Goal: Task Accomplishment & Management: Complete application form

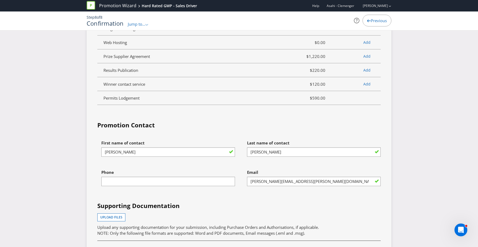
scroll to position [1467, 0]
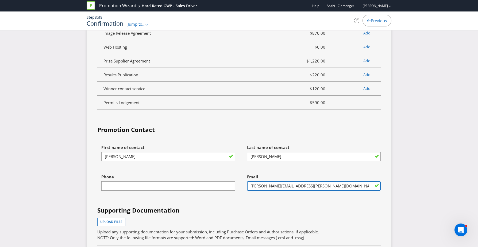
drag, startPoint x: 322, startPoint y: 184, endPoint x: 301, endPoint y: 185, distance: 21.1
click at [301, 185] on input "[PERSON_NAME][EMAIL_ADDRESS][PERSON_NAME][DOMAIN_NAME]" at bounding box center [314, 186] width 134 height 9
type input "[PERSON_NAME][EMAIL_ADDRESS][PERSON_NAME][DOMAIN_NAME]"
drag, startPoint x: 368, startPoint y: 193, endPoint x: 365, endPoint y: 191, distance: 3.0
click at [367, 193] on div "Email [PERSON_NAME][EMAIL_ADDRESS][PERSON_NAME][DOMAIN_NAME]" at bounding box center [312, 186] width 146 height 29
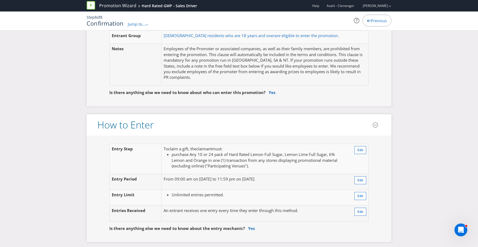
scroll to position [320, 0]
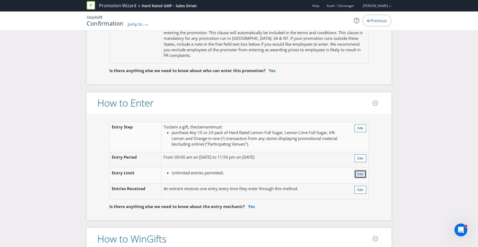
click at [358, 174] on span "Edit" at bounding box center [361, 174] width 6 height 5
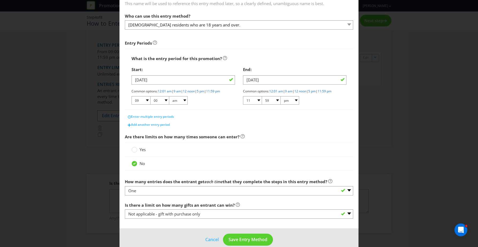
scroll to position [57, 0]
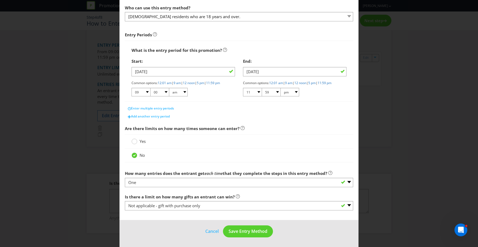
click at [136, 141] on circle at bounding box center [134, 141] width 5 height 5
click at [0, 0] on input "Yes" at bounding box center [0, 0] width 0 height 0
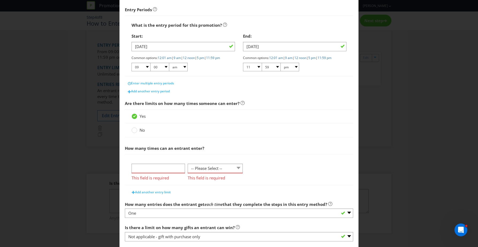
scroll to position [102, 0]
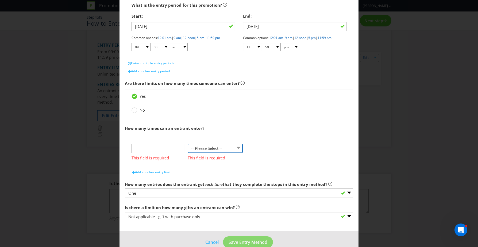
click at [202, 144] on select "-- Please Select -- per person per day per purchase per transaction Other (plea…" at bounding box center [215, 148] width 55 height 9
select select "PER_DAY"
click at [188, 144] on select "-- Please Select -- per person per day per purchase per transaction Other (plea…" at bounding box center [215, 148] width 55 height 9
click at [148, 148] on input "number" at bounding box center [158, 148] width 53 height 9
type input "1"
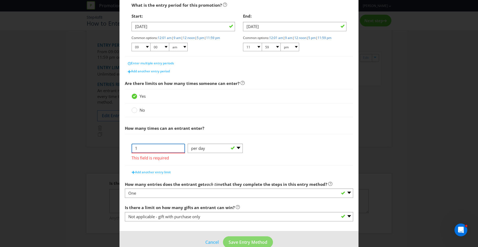
click button "Cancel" at bounding box center [212, 242] width 14 height 7
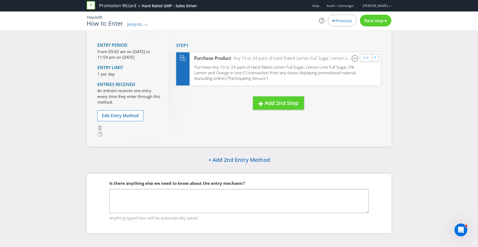
drag, startPoint x: 219, startPoint y: 132, endPoint x: 244, endPoint y: 116, distance: 30.1
click at [221, 131] on div "Entry Period From 09:00 am on [DATE] to 11:59 pm on [DATE] Entry Limit 1 per da…" at bounding box center [239, 86] width 305 height 122
click at [373, 20] on span "Next step" at bounding box center [374, 20] width 19 height 5
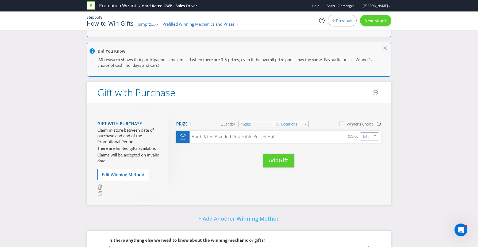
click at [205, 24] on span "Prefilled Winning Mechanics and Prizes" at bounding box center [199, 23] width 72 height 5
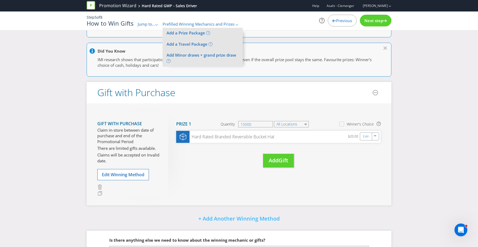
click at [217, 24] on span "Prefilled Winning Mechanics and Prizes" at bounding box center [199, 23] width 72 height 5
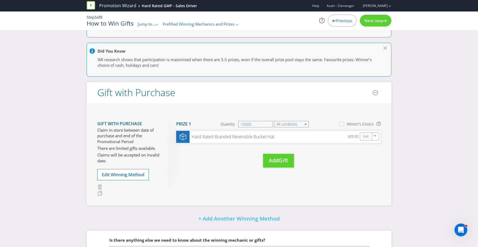
click at [380, 21] on span "Next step" at bounding box center [374, 20] width 19 height 5
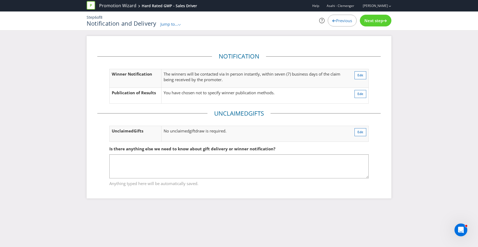
click at [375, 22] on span "Next step" at bounding box center [374, 20] width 19 height 5
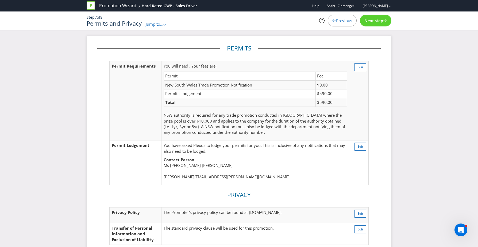
scroll to position [63, 0]
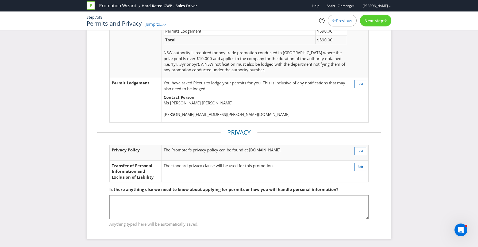
drag, startPoint x: 374, startPoint y: 21, endPoint x: 378, endPoint y: 17, distance: 5.3
click at [374, 20] on span "Next step" at bounding box center [374, 20] width 19 height 5
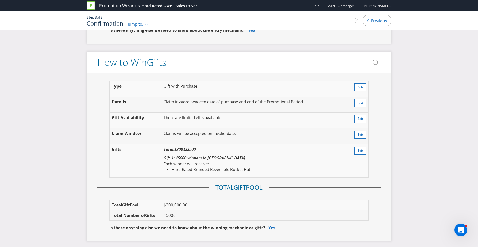
scroll to position [516, 0]
click at [361, 152] on span "Edit" at bounding box center [361, 151] width 6 height 5
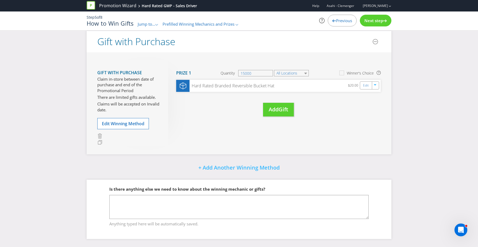
scroll to position [84, 0]
click at [369, 21] on span "Next step" at bounding box center [374, 20] width 19 height 5
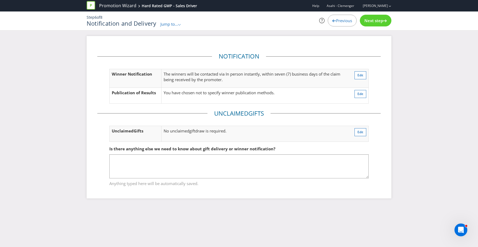
click at [367, 21] on span "Next step" at bounding box center [374, 20] width 19 height 5
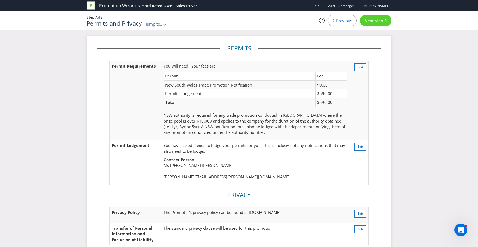
click at [366, 21] on span "Next step" at bounding box center [374, 20] width 19 height 5
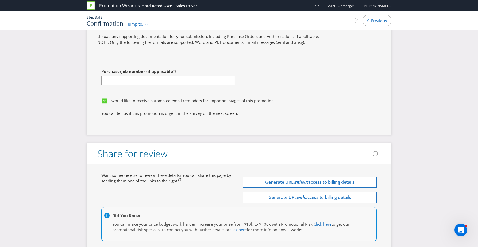
scroll to position [1697, 0]
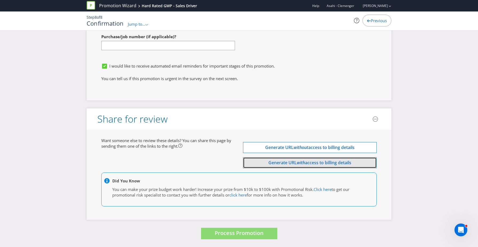
click at [329, 166] on button "Generate URL with access to billing details" at bounding box center [310, 163] width 134 height 11
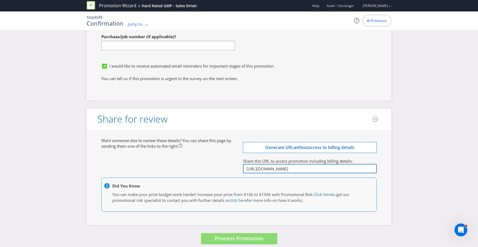
click at [307, 168] on input "[URL][DOMAIN_NAME]" at bounding box center [310, 168] width 134 height 9
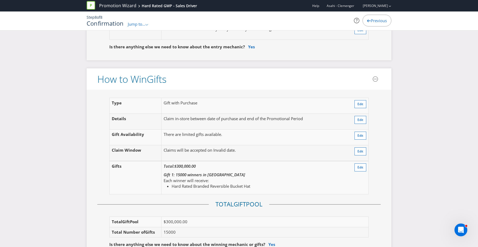
scroll to position [542, 0]
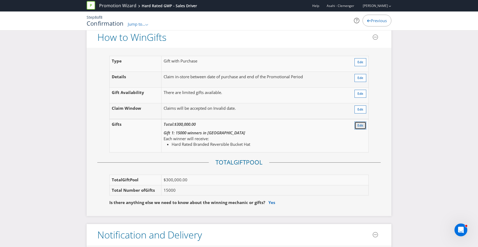
click at [364, 125] on button "Edit" at bounding box center [361, 126] width 12 height 8
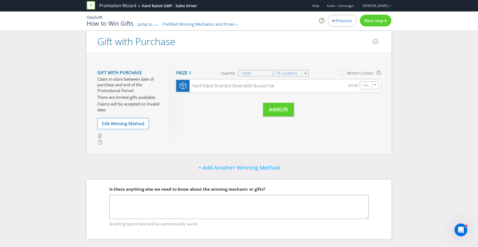
scroll to position [84, 0]
click at [366, 84] on link "Edit" at bounding box center [367, 86] width 6 height 6
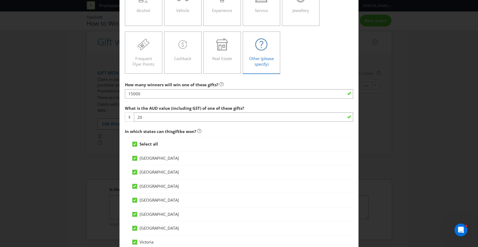
scroll to position [126, 0]
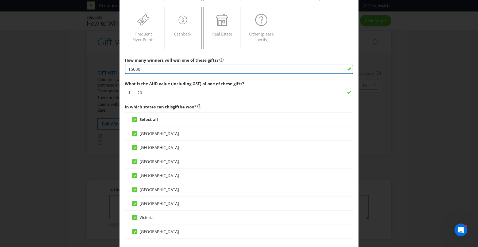
drag, startPoint x: 146, startPoint y: 68, endPoint x: 108, endPoint y: 67, distance: 38.5
click at [108, 68] on div "Edit Gift [GEOGRAPHIC_DATA] [GEOGRAPHIC_DATA] [GEOGRAPHIC_DATA] [GEOGRAPHIC_DAT…" at bounding box center [239, 123] width 478 height 247
type input "1"
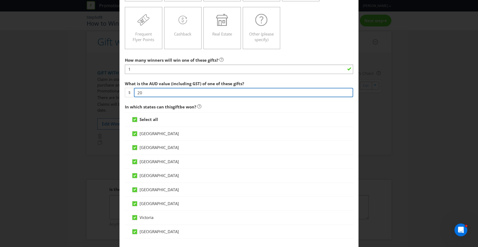
click at [157, 92] on input "20" at bounding box center [243, 92] width 219 height 9
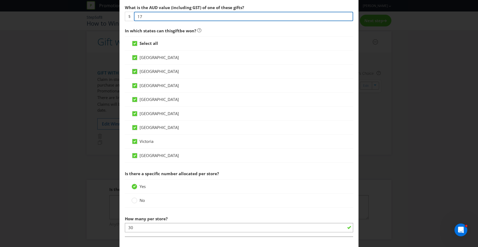
scroll to position [197, 0]
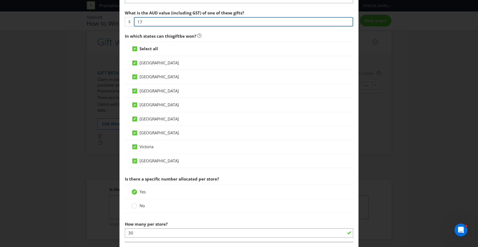
drag, startPoint x: 139, startPoint y: 24, endPoint x: 131, endPoint y: 23, distance: 8.3
click at [130, 23] on div "$ 17" at bounding box center [239, 21] width 228 height 9
type input "20"
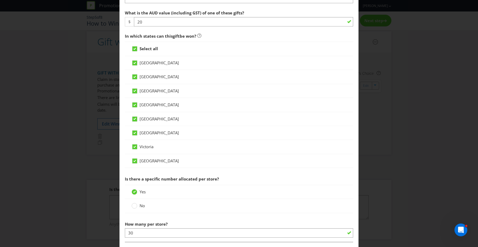
click at [210, 37] on span "In which states can this gift be won?" at bounding box center [239, 36] width 228 height 11
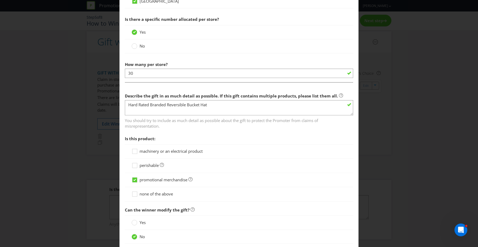
scroll to position [389, 0]
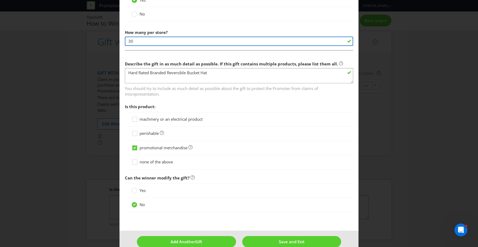
click at [152, 43] on input "30" at bounding box center [239, 41] width 228 height 9
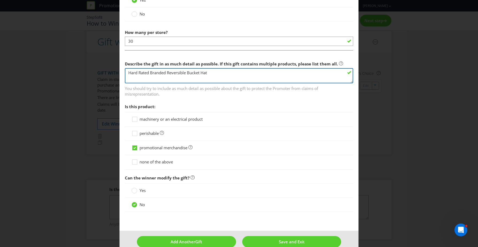
click at [227, 70] on textarea "Hard Rated Branded Reversible Bucket Hat" at bounding box center [239, 75] width 228 height 15
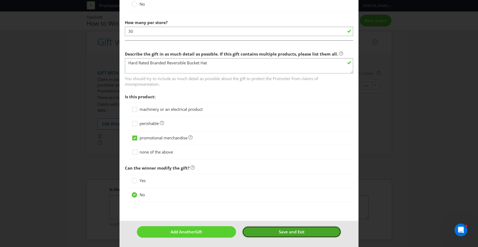
click at [276, 234] on button "Save and Exit" at bounding box center [291, 233] width 99 height 12
type input "1"
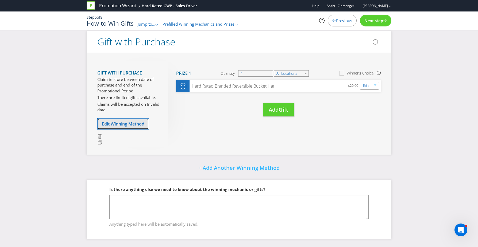
click at [136, 121] on span "Edit Winning Method" at bounding box center [123, 124] width 43 height 6
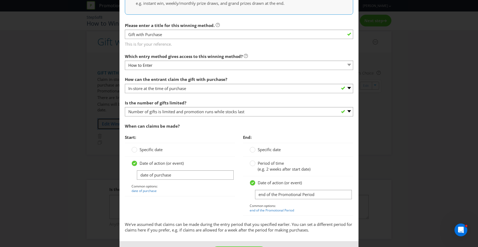
scroll to position [125, 0]
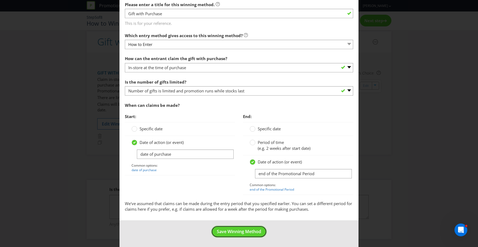
click at [252, 233] on span "Save Winning Method" at bounding box center [239, 232] width 44 height 6
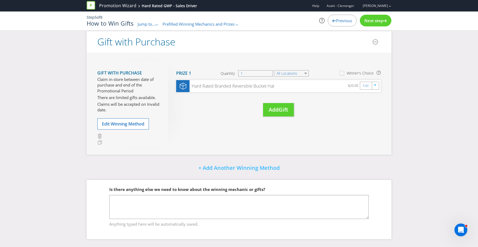
click at [380, 16] on div "Next step" at bounding box center [376, 21] width 32 height 12
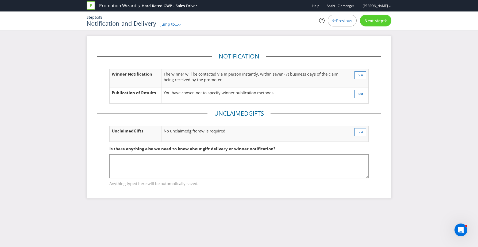
click at [167, 26] on span "Jump to..." at bounding box center [169, 23] width 18 height 5
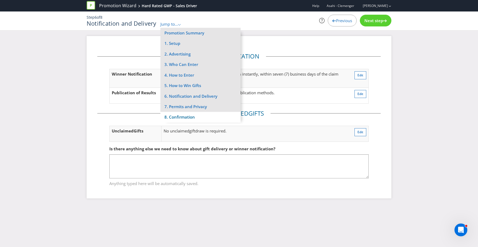
click at [199, 115] on li "8. Confirmation" at bounding box center [200, 117] width 80 height 10
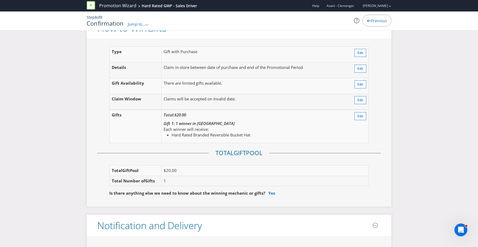
scroll to position [550, 0]
click at [361, 115] on span "Edit" at bounding box center [361, 116] width 6 height 5
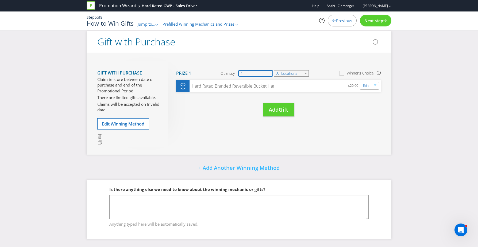
click at [259, 72] on input "1" at bounding box center [255, 73] width 35 height 6
drag, startPoint x: 262, startPoint y: 73, endPoint x: 220, endPoint y: 74, distance: 42.5
click at [220, 74] on section "Prize 1 Quantity 1 All Locations Winner's Choice" at bounding box center [278, 73] width 205 height 13
click at [258, 74] on input "1" at bounding box center [255, 73] width 35 height 6
drag, startPoint x: 262, startPoint y: 73, endPoint x: 210, endPoint y: 73, distance: 51.6
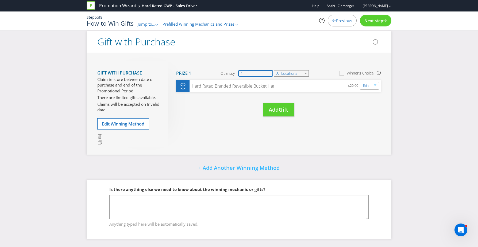
click at [210, 73] on section "Prize 1 Quantity 1 All Locations Winner's Choice" at bounding box center [278, 73] width 205 height 13
type input "15000"
click at [352, 133] on div "Gift with Purchase Claim in-store between date of purchase and end of the Promo…" at bounding box center [239, 104] width 305 height 102
click at [375, 19] on span "Next step" at bounding box center [374, 20] width 19 height 5
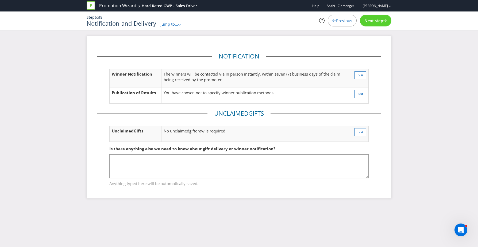
click at [374, 20] on span "Next step" at bounding box center [374, 20] width 19 height 5
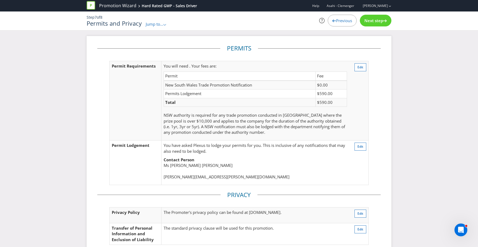
click at [384, 23] on div "Next step" at bounding box center [376, 21] width 32 height 12
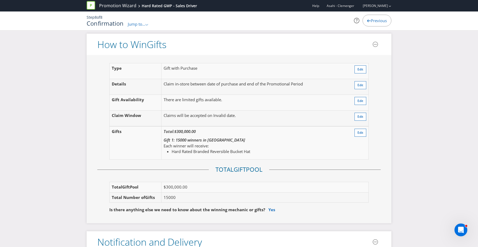
scroll to position [535, 0]
click at [356, 134] on button "Edit" at bounding box center [361, 132] width 12 height 8
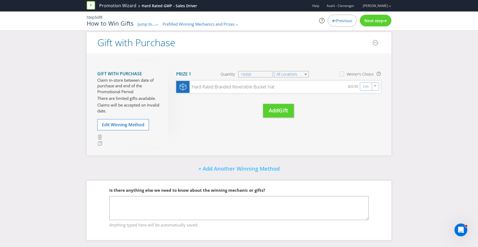
scroll to position [83, 0]
click at [125, 134] on div "Gift with Purchase Claim in-store between date of purchase and end of the Promo…" at bounding box center [132, 104] width 71 height 86
click at [128, 126] on span "Edit Winning Method" at bounding box center [123, 125] width 43 height 6
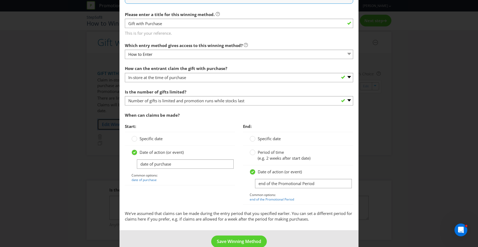
scroll to position [125, 0]
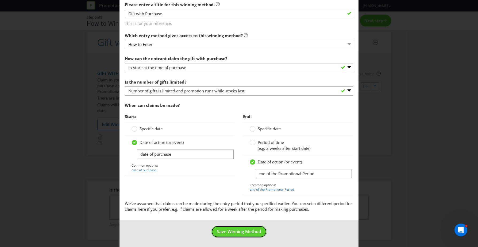
click at [252, 236] on button "Save Winning Method" at bounding box center [239, 232] width 56 height 12
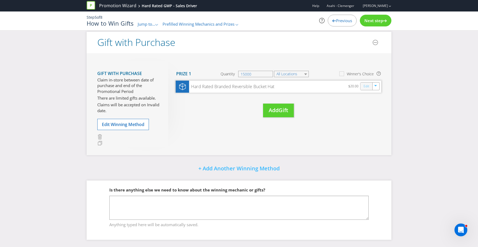
click at [369, 87] on link "Edit" at bounding box center [367, 86] width 6 height 6
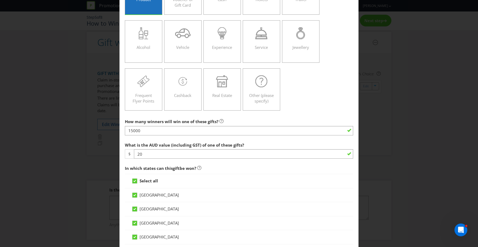
scroll to position [83, 0]
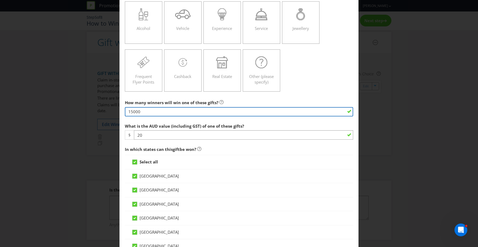
drag, startPoint x: 168, startPoint y: 114, endPoint x: 135, endPoint y: 109, distance: 33.6
click at [133, 109] on input "15000" at bounding box center [239, 111] width 228 height 9
drag, startPoint x: 150, startPoint y: 113, endPoint x: 113, endPoint y: 110, distance: 36.5
click at [113, 110] on div "Edit Gift [GEOGRAPHIC_DATA] [GEOGRAPHIC_DATA] [GEOGRAPHIC_DATA] [GEOGRAPHIC_DAT…" at bounding box center [239, 123] width 478 height 247
type input "1"
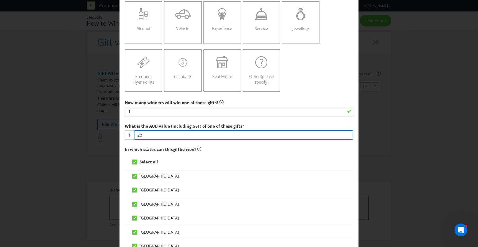
click at [167, 134] on input "20" at bounding box center [243, 135] width 219 height 9
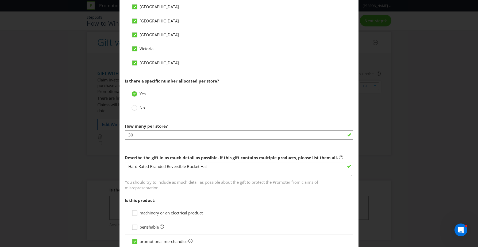
scroll to position [305, 0]
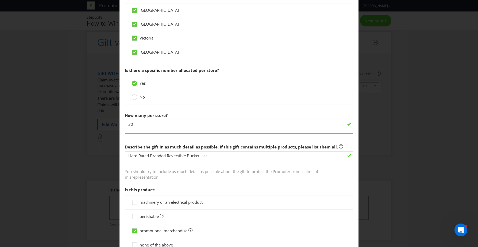
type input "18"
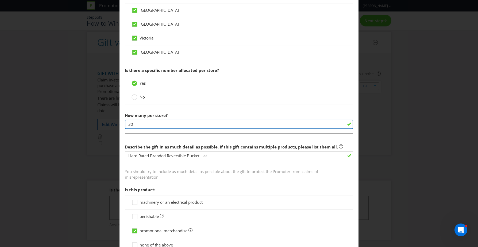
click at [167, 125] on input "30" at bounding box center [239, 124] width 228 height 9
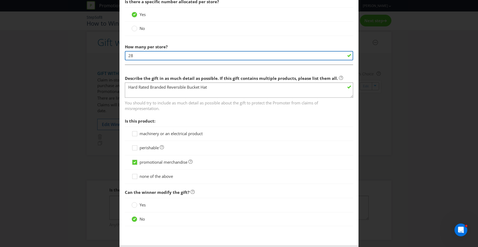
scroll to position [378, 0]
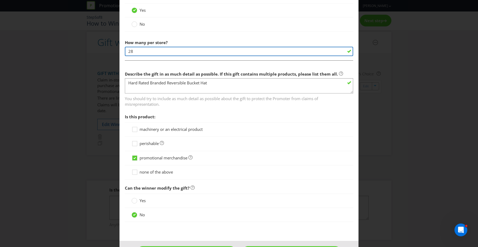
type input "28"
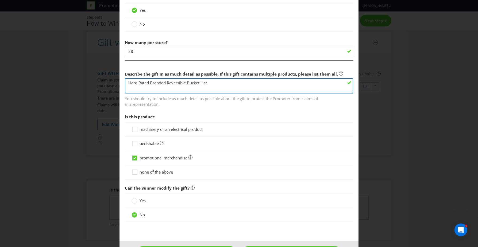
click at [230, 88] on textarea "Hard Rated Branded Reversible Bucket Hat" at bounding box center [239, 85] width 228 height 15
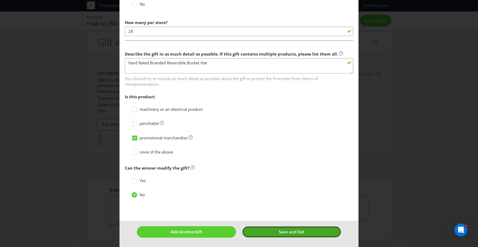
click at [304, 231] on span "Save and Exit" at bounding box center [292, 231] width 26 height 5
type input "1"
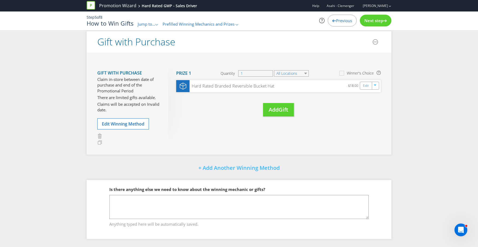
scroll to position [44, 0]
click at [376, 21] on span "Next step" at bounding box center [374, 20] width 19 height 5
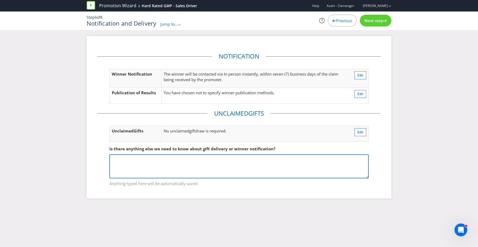
click at [254, 175] on textarea at bounding box center [238, 167] width 259 height 24
type textarea "T"
type textarea "Entrants will receive a Hard Rated Bucket Hat upon purchase in store."
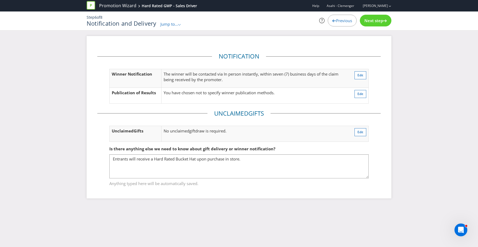
click at [392, 20] on div "Previous Next step" at bounding box center [343, 21] width 104 height 12
click at [384, 18] on div at bounding box center [385, 20] width 4 height 4
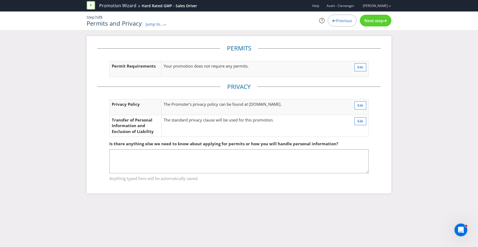
click at [379, 21] on span "Next step" at bounding box center [374, 20] width 19 height 5
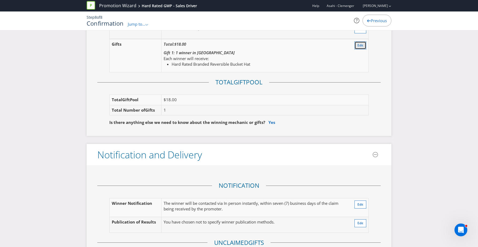
click at [357, 47] on button "Edit" at bounding box center [361, 45] width 12 height 8
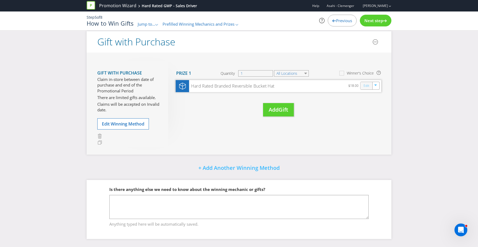
click at [369, 85] on link "Edit" at bounding box center [367, 86] width 6 height 6
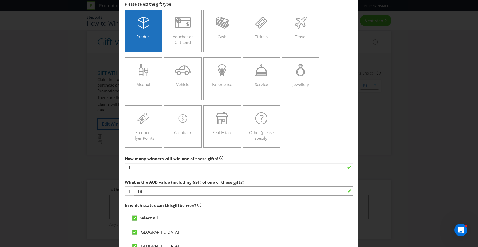
scroll to position [40, 0]
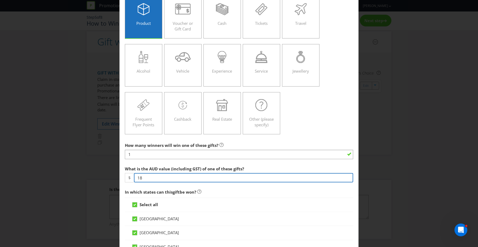
drag, startPoint x: 166, startPoint y: 181, endPoint x: 121, endPoint y: 177, distance: 44.6
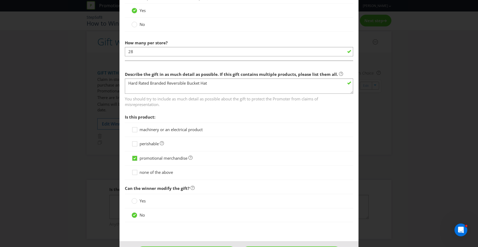
scroll to position [398, 0]
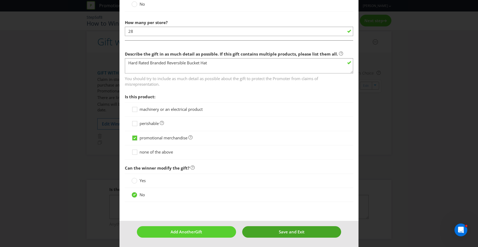
type input "25"
click at [307, 231] on button "Save and Exit" at bounding box center [291, 233] width 99 height 12
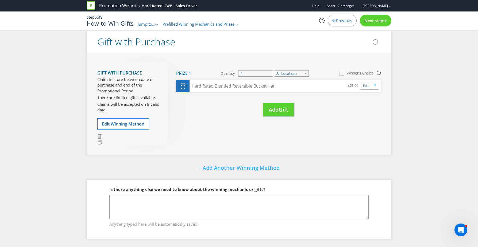
click at [374, 19] on span "Next step" at bounding box center [374, 20] width 19 height 5
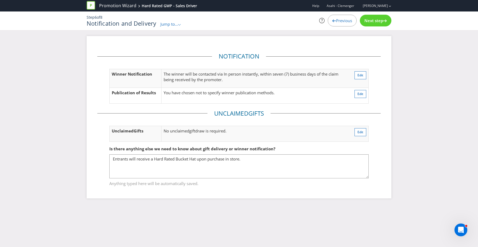
click at [374, 19] on span "Next step" at bounding box center [374, 20] width 19 height 5
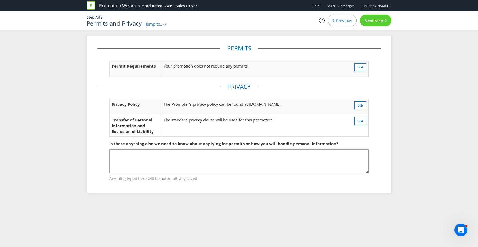
click at [374, 19] on span "Next step" at bounding box center [374, 20] width 19 height 5
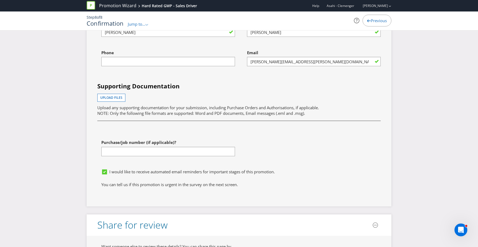
scroll to position [1590, 0]
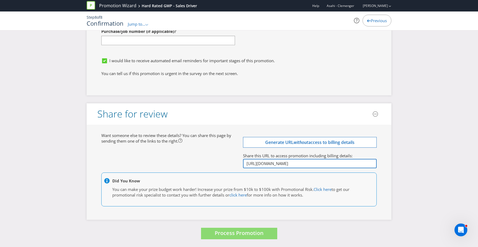
click at [345, 163] on input "[URL][DOMAIN_NAME]" at bounding box center [310, 163] width 134 height 9
click at [240, 110] on header "Share for review" at bounding box center [239, 114] width 305 height 21
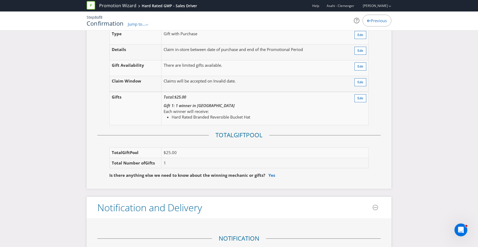
scroll to position [569, 0]
click at [358, 97] on span "Edit" at bounding box center [361, 98] width 6 height 5
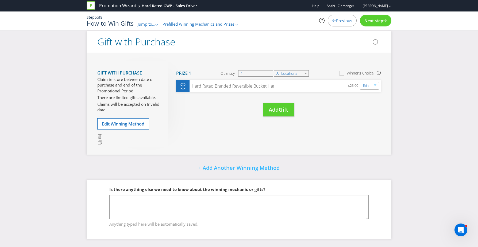
scroll to position [44, 0]
click at [262, 72] on input "1" at bounding box center [255, 73] width 35 height 6
click at [300, 73] on select "All Locations" at bounding box center [291, 73] width 35 height 6
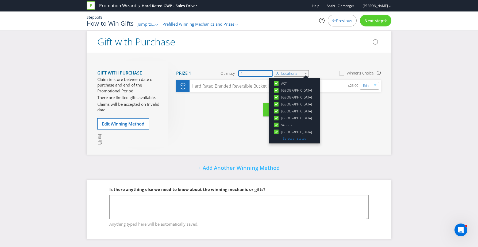
click at [239, 72] on input "1" at bounding box center [255, 73] width 35 height 6
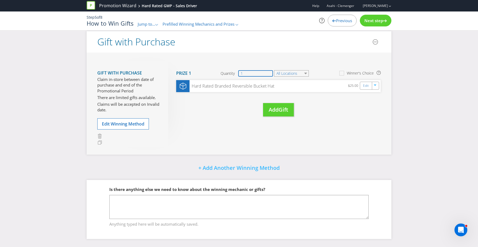
click at [251, 71] on input "1" at bounding box center [255, 73] width 35 height 6
click at [366, 86] on link "Edit" at bounding box center [367, 86] width 6 height 6
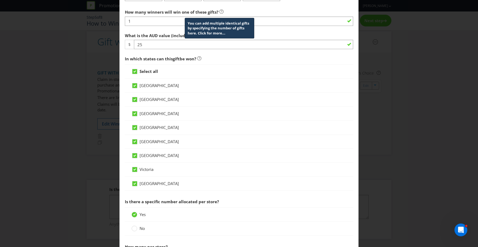
scroll to position [174, 0]
click at [220, 12] on icon at bounding box center [222, 11] width 4 height 4
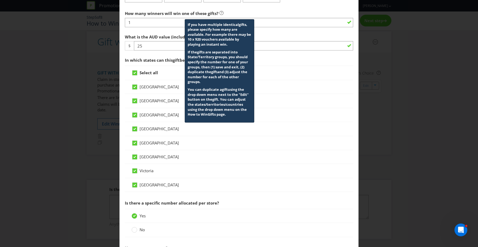
scroll to position [173, 0]
click at [220, 12] on icon at bounding box center [222, 13] width 4 height 4
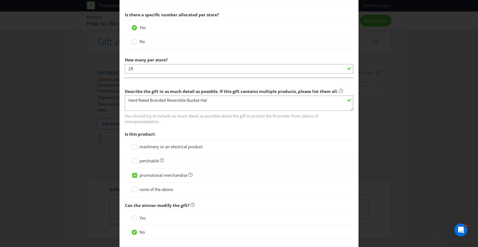
scroll to position [363, 0]
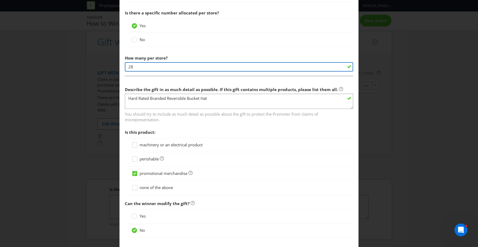
drag, startPoint x: 163, startPoint y: 64, endPoint x: 128, endPoint y: 65, distance: 35.3
click at [128, 65] on input "28" at bounding box center [239, 66] width 228 height 9
drag, startPoint x: 132, startPoint y: 67, endPoint x: 149, endPoint y: 68, distance: 16.6
click at [148, 68] on input "28" at bounding box center [239, 66] width 228 height 9
type input "30"
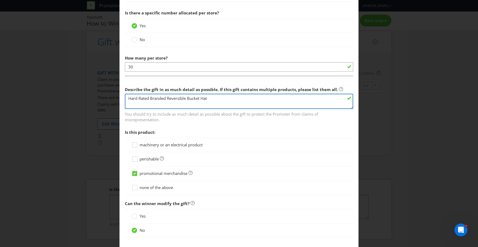
click at [229, 97] on textarea "Hard Rated Branded Reversible Bucket Hat" at bounding box center [239, 101] width 228 height 15
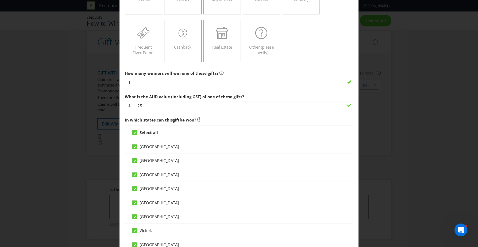
scroll to position [63, 0]
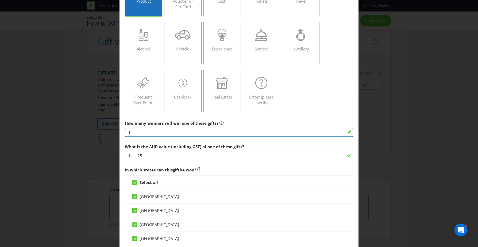
click at [171, 132] on input "1" at bounding box center [239, 132] width 228 height 9
type input "6"
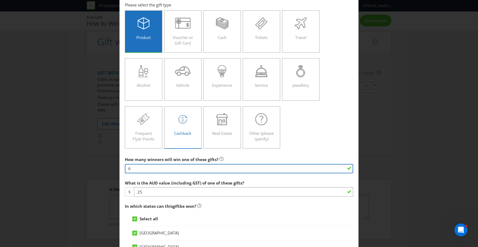
scroll to position [19, 0]
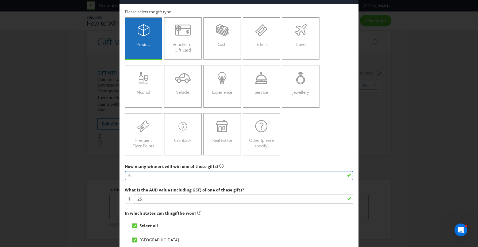
drag, startPoint x: 151, startPoint y: 177, endPoint x: 109, endPoint y: 175, distance: 42.3
click at [109, 175] on div "Edit Gift [GEOGRAPHIC_DATA] [GEOGRAPHIC_DATA] [GEOGRAPHIC_DATA] [GEOGRAPHIC_DAT…" at bounding box center [239, 123] width 478 height 247
type input "1"
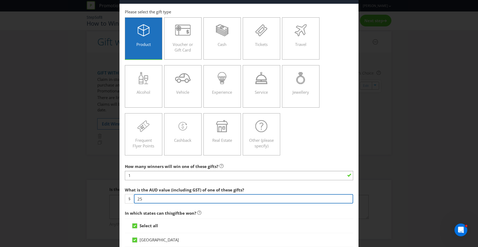
click at [154, 197] on input "25" at bounding box center [243, 198] width 219 height 9
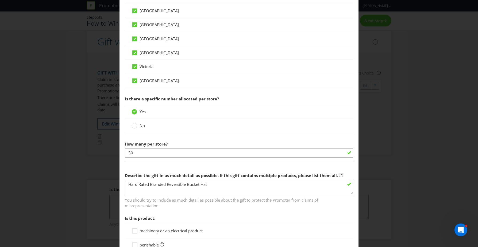
scroll to position [398, 0]
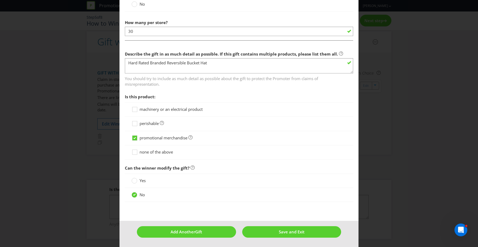
click at [286, 225] on footer "Add Another Gift Save and Exit" at bounding box center [239, 234] width 239 height 26
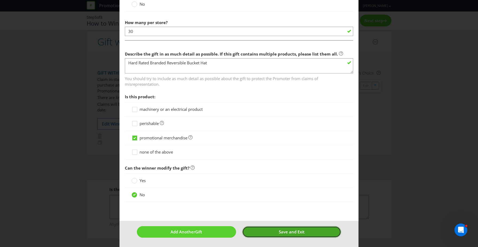
click at [288, 232] on span "Save and Exit" at bounding box center [292, 231] width 26 height 5
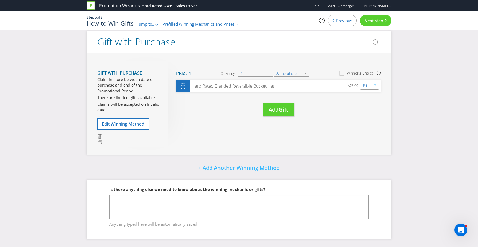
click at [373, 22] on span "Next step" at bounding box center [374, 20] width 19 height 5
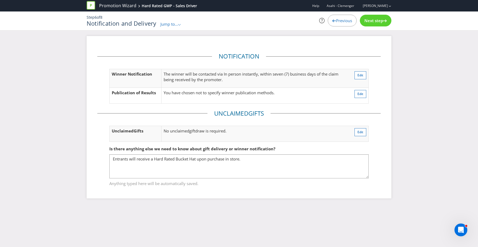
click at [374, 22] on span "Next step" at bounding box center [374, 20] width 19 height 5
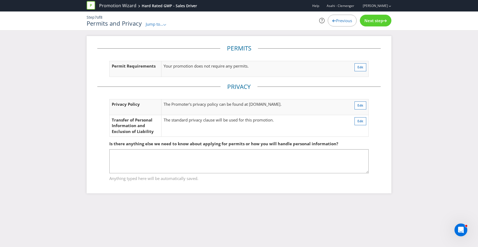
click at [372, 22] on span "Next step" at bounding box center [374, 20] width 19 height 5
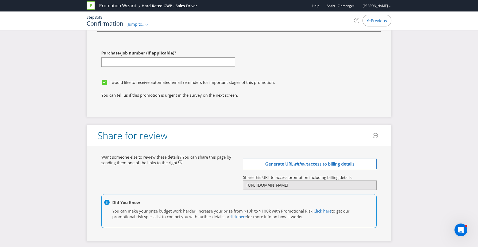
scroll to position [1590, 0]
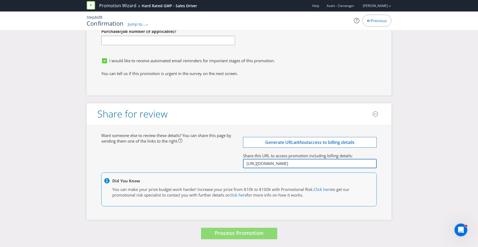
click at [306, 162] on input "[URL][DOMAIN_NAME]" at bounding box center [310, 163] width 134 height 9
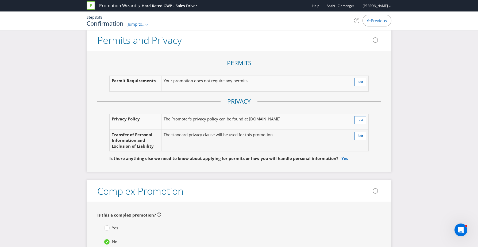
scroll to position [928, 0]
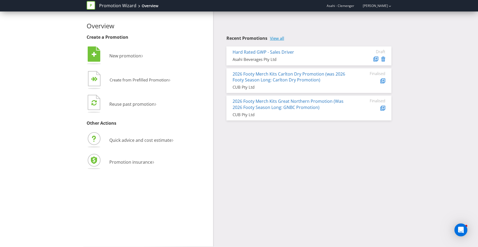
click at [275, 39] on link "View all" at bounding box center [277, 38] width 14 height 5
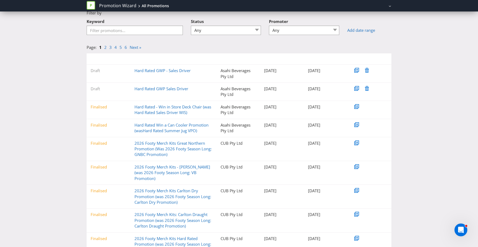
scroll to position [28, 0]
click at [177, 107] on link "Hard Rated - Win in Store Deck Chair (was Hard Rated Sales Driver WIS)" at bounding box center [173, 109] width 77 height 11
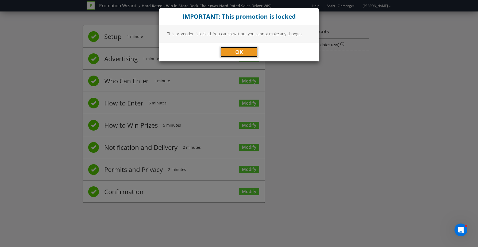
click at [234, 53] on button "OK" at bounding box center [239, 52] width 38 height 11
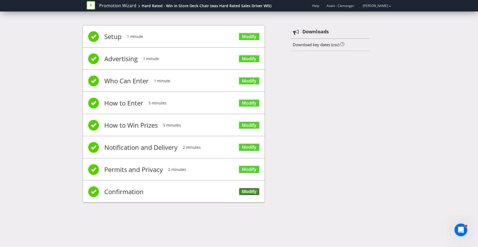
click at [251, 189] on link "Modify" at bounding box center [249, 191] width 20 height 7
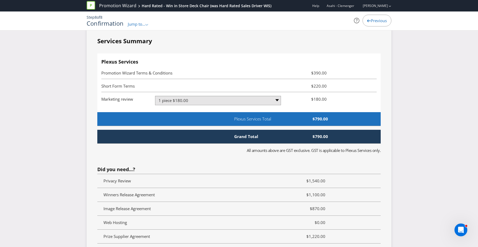
scroll to position [1333, 0]
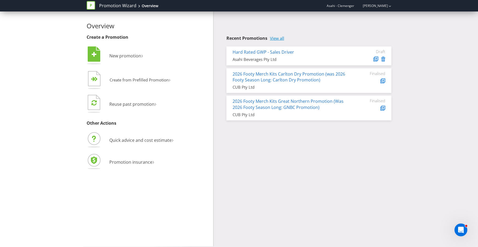
click at [279, 36] on link "View all" at bounding box center [277, 38] width 14 height 5
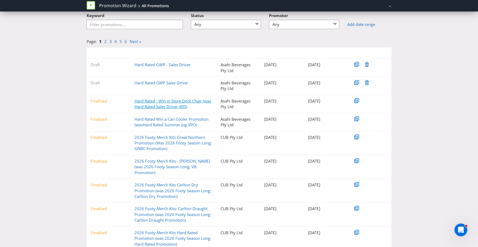
scroll to position [36, 0]
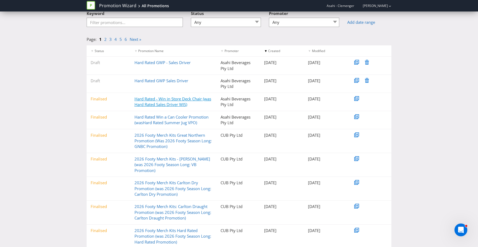
click at [167, 99] on link "Hard Rated - Win in Store Deck Chair (was Hard Rated Sales Driver WIS)" at bounding box center [173, 101] width 77 height 11
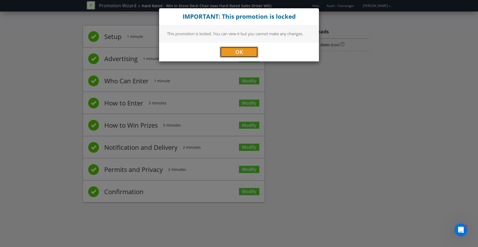
click at [228, 51] on button "OK" at bounding box center [239, 52] width 38 height 11
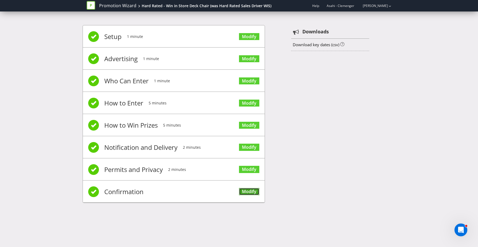
click at [250, 188] on link "Modify" at bounding box center [249, 191] width 20 height 7
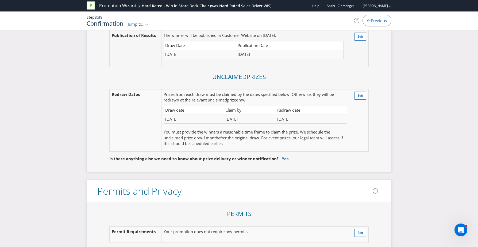
scroll to position [953, 0]
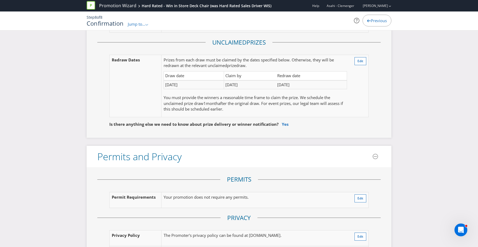
click at [141, 24] on span "Jump to..." at bounding box center [137, 23] width 18 height 5
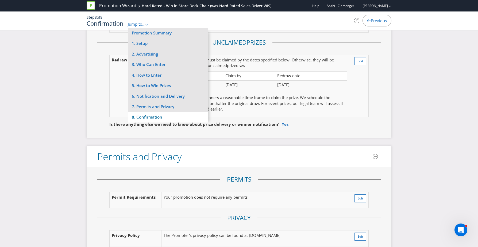
click at [162, 116] on li "8. Confirmation" at bounding box center [168, 117] width 80 height 10
